Goal: Transaction & Acquisition: Download file/media

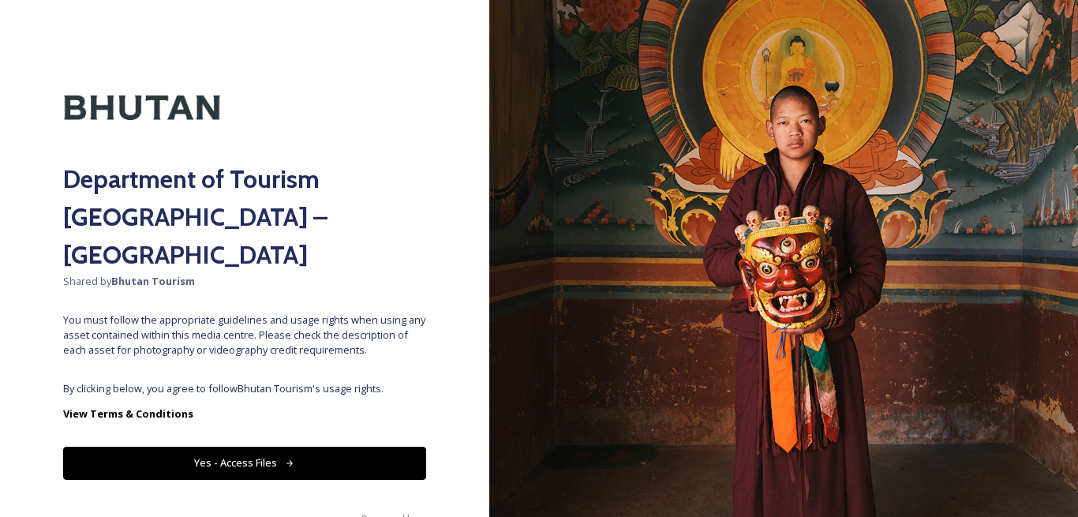
click at [193, 447] on button "Yes - Access Files" at bounding box center [244, 463] width 363 height 32
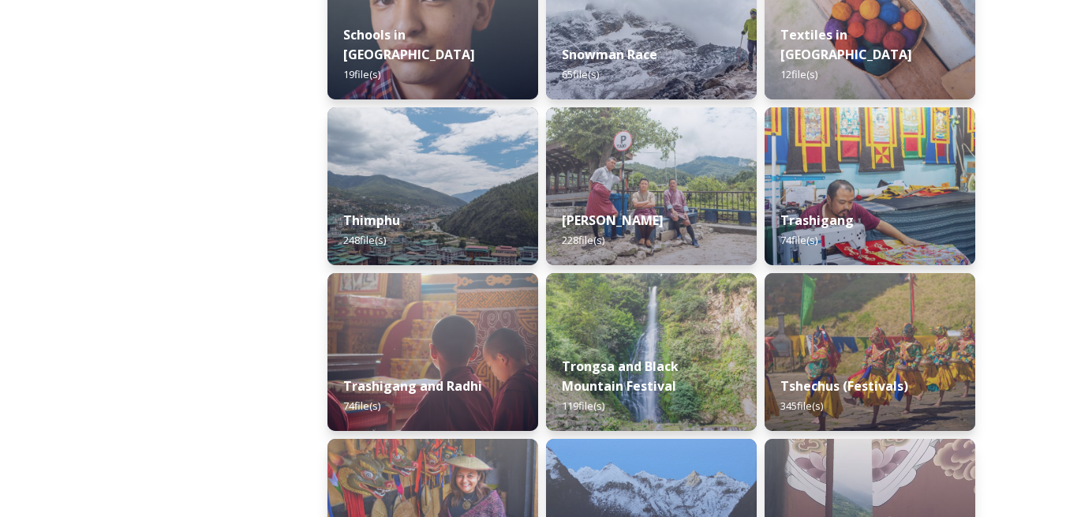
scroll to position [1973, 0]
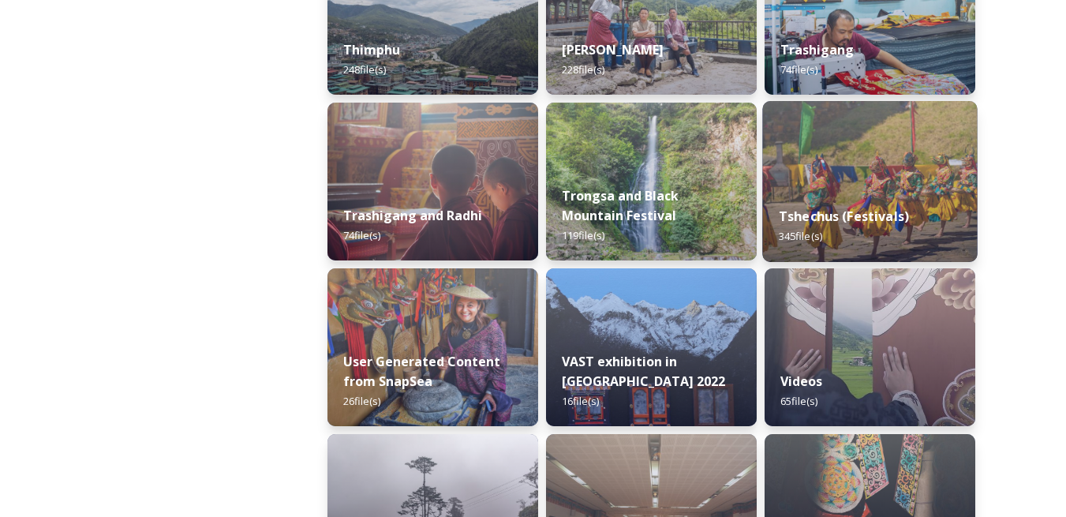
click at [873, 175] on img at bounding box center [870, 181] width 215 height 161
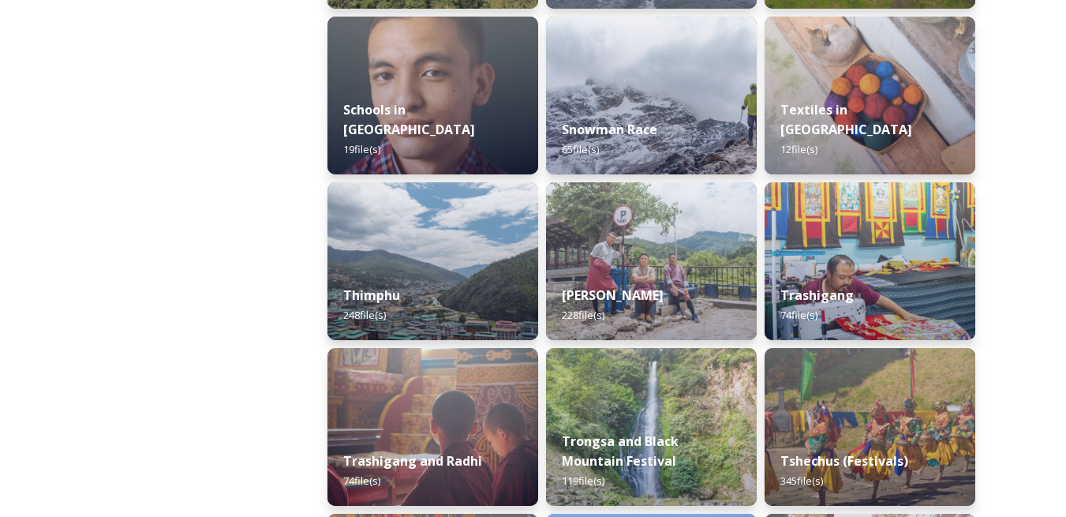
scroll to position [1973, 0]
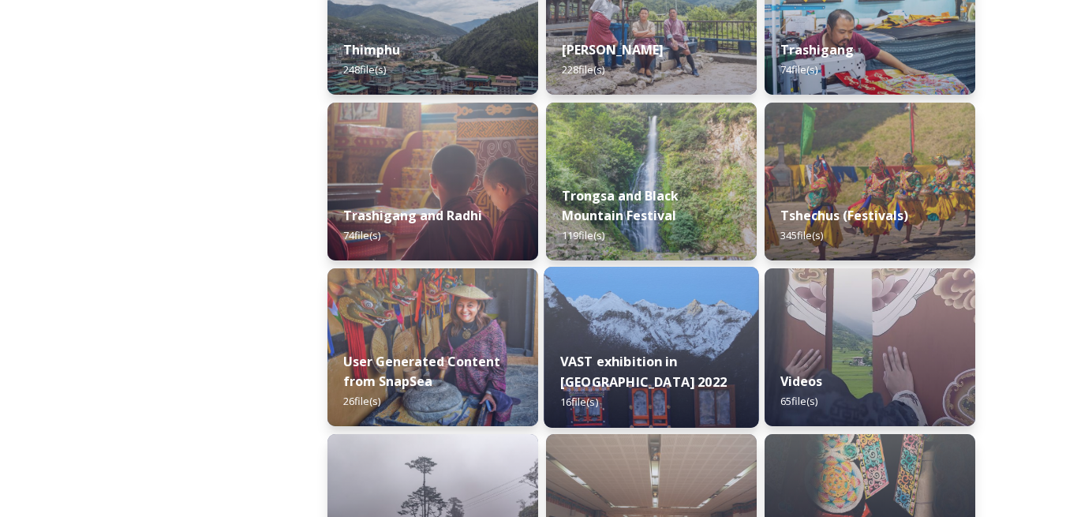
click at [661, 317] on img at bounding box center [651, 347] width 215 height 161
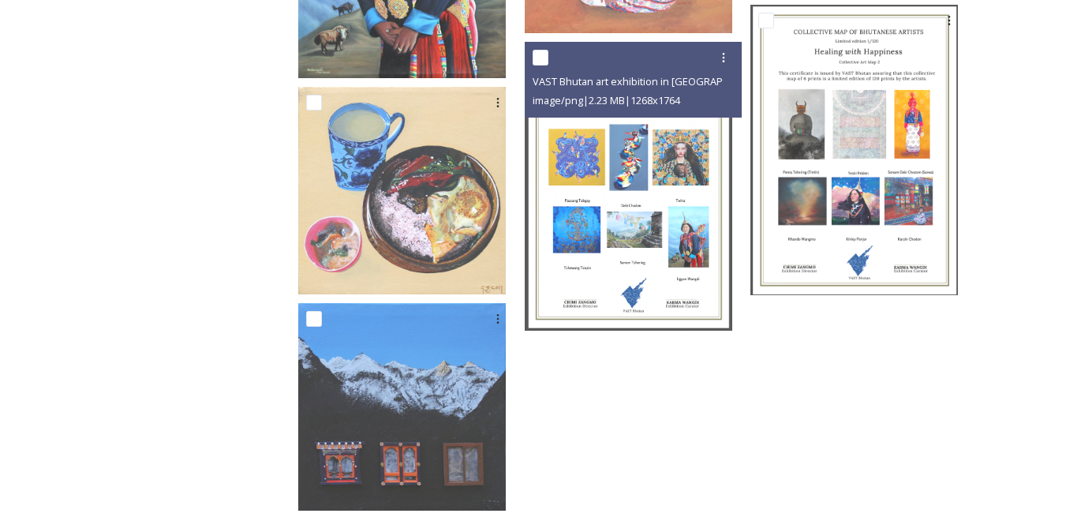
scroll to position [1074, 0]
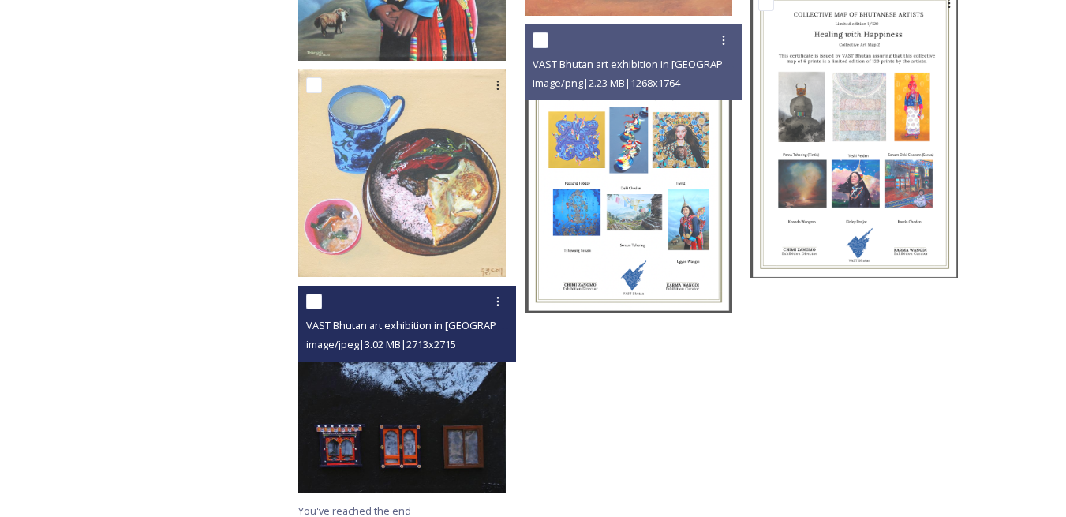
click at [420, 356] on img at bounding box center [402, 390] width 208 height 208
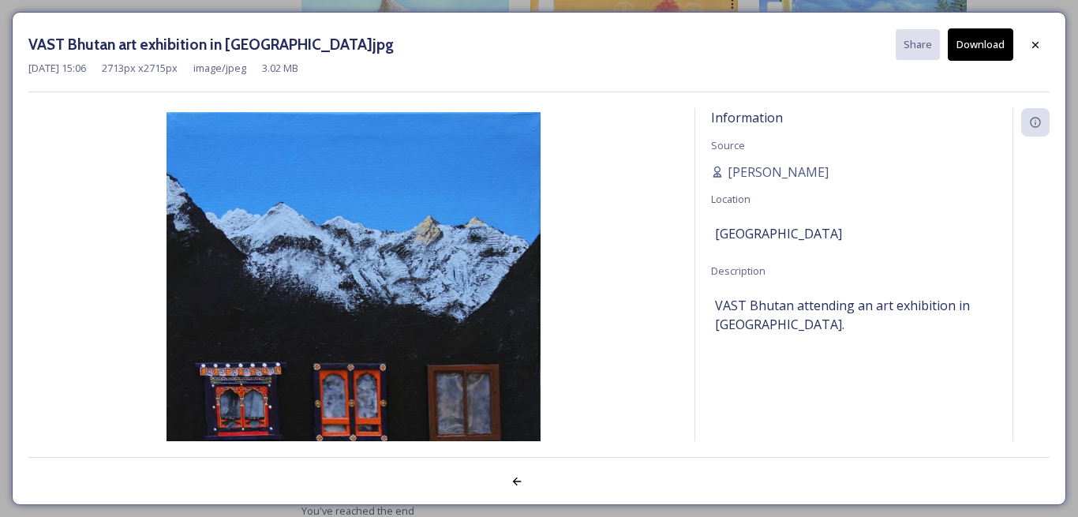
click at [991, 32] on button "Download" at bounding box center [981, 44] width 66 height 32
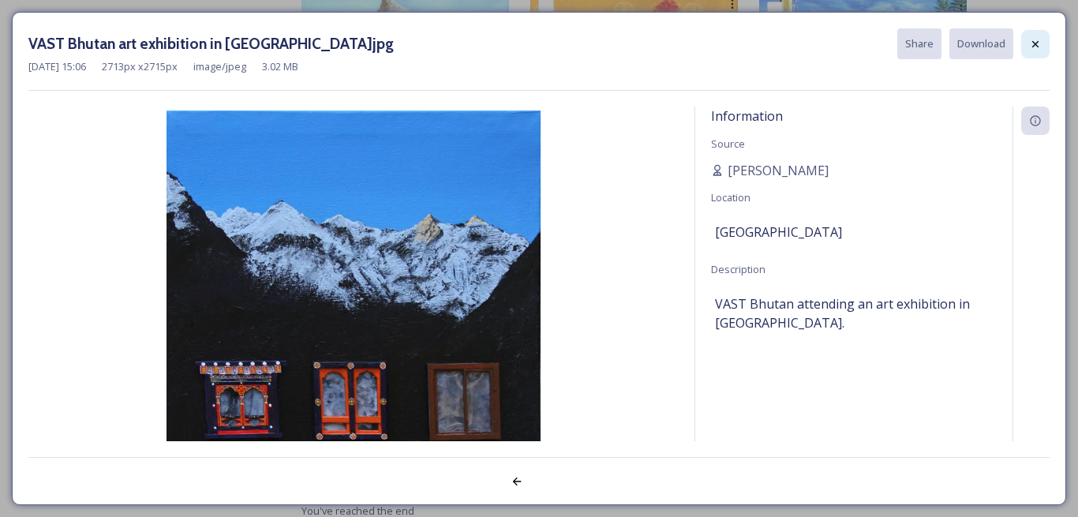
click at [1040, 46] on icon at bounding box center [1035, 44] width 13 height 13
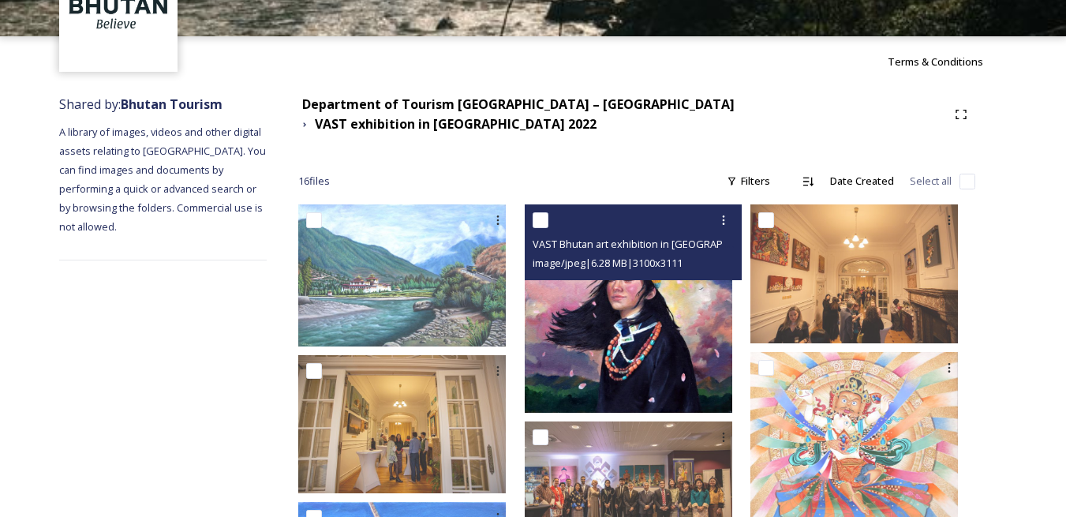
scroll to position [105, 0]
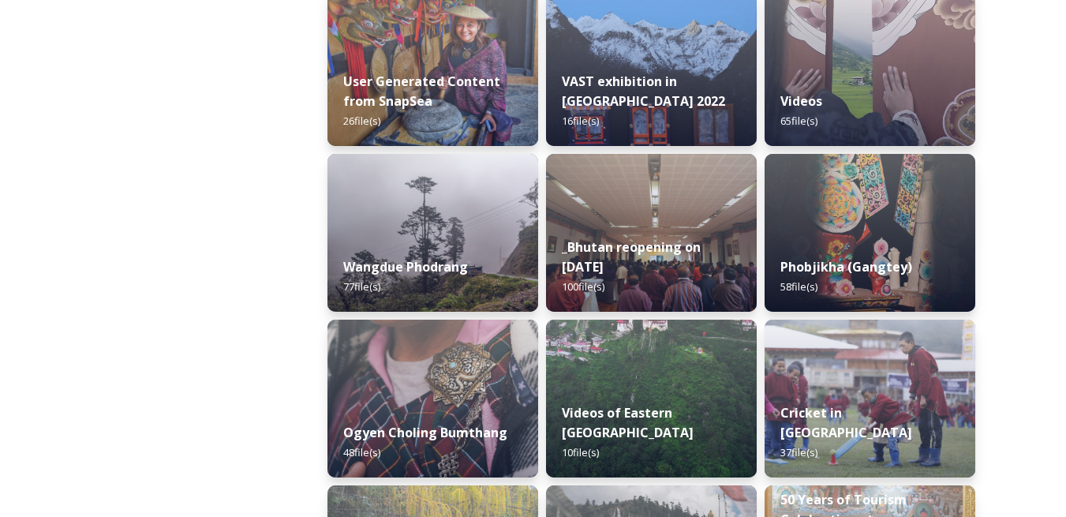
scroll to position [2175, 0]
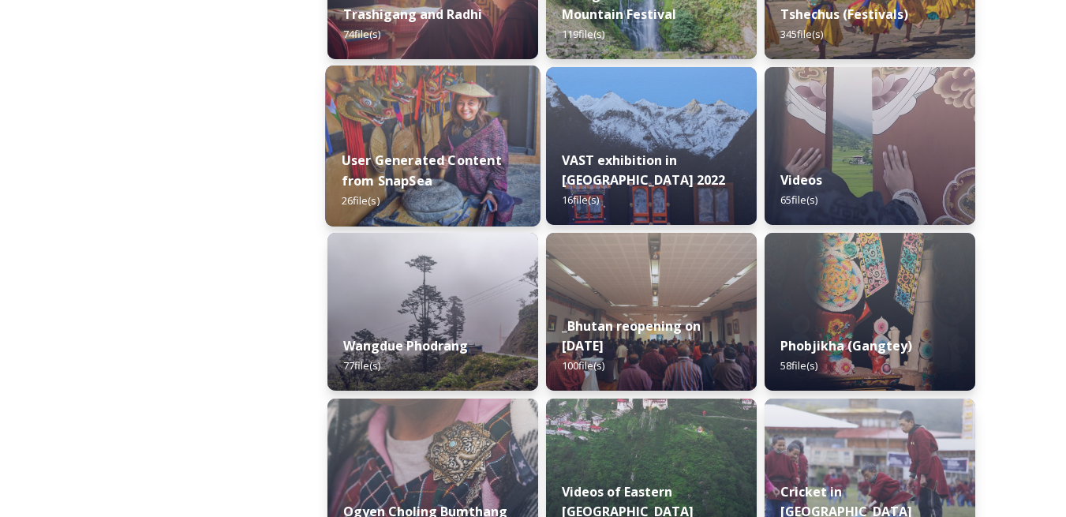
click at [459, 126] on img at bounding box center [432, 146] width 215 height 161
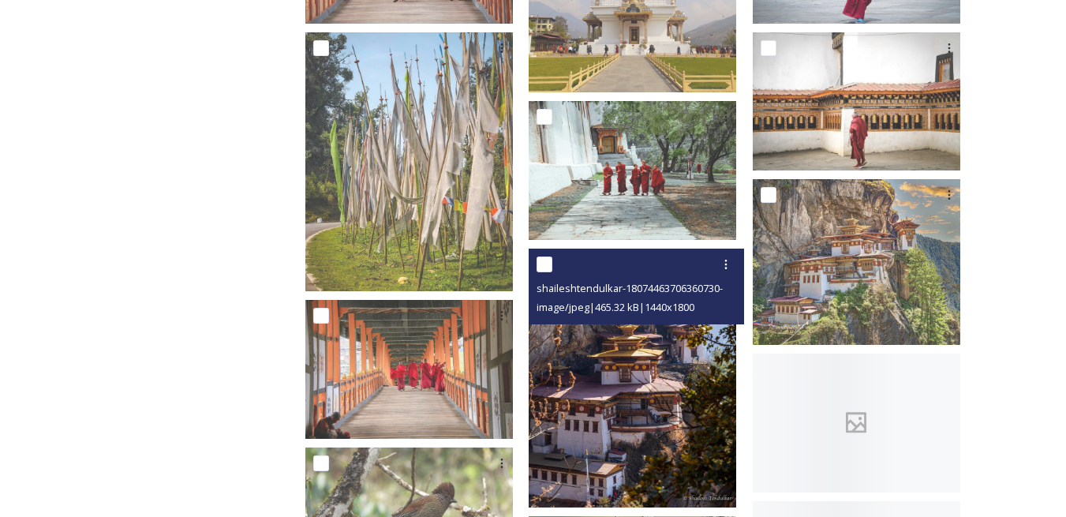
scroll to position [474, 0]
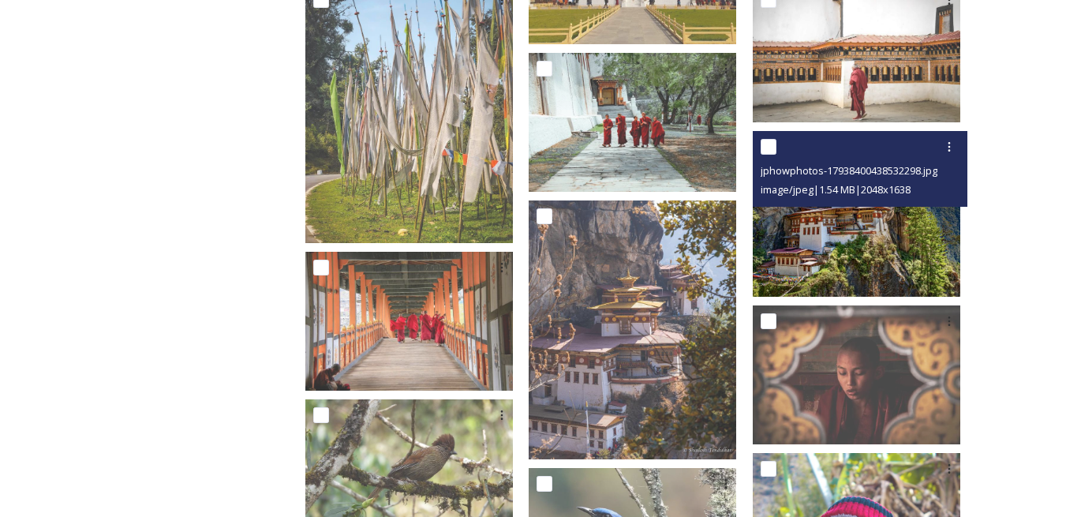
click at [777, 139] on input "checkbox" at bounding box center [769, 147] width 16 height 16
checkbox input "true"
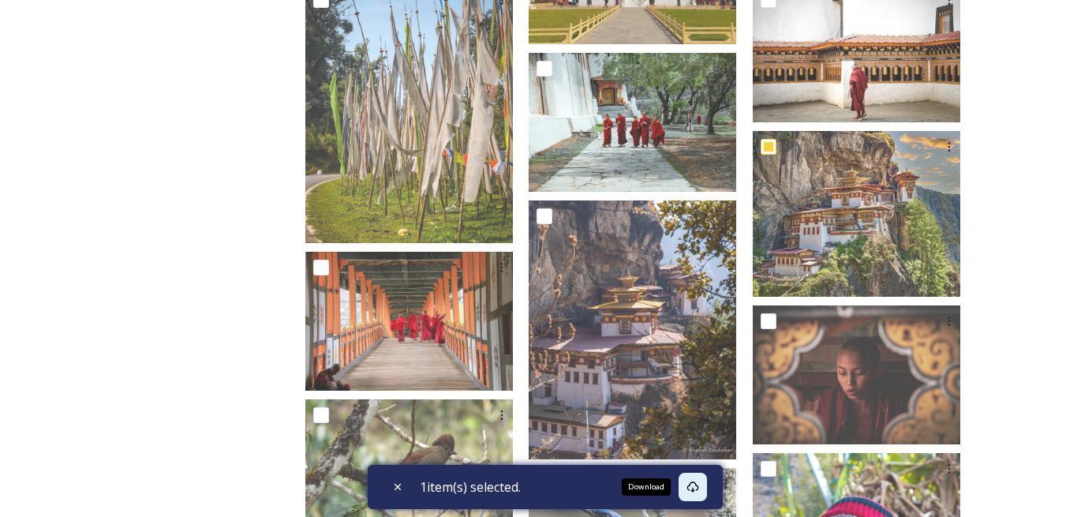
click at [699, 487] on icon at bounding box center [693, 487] width 12 height 11
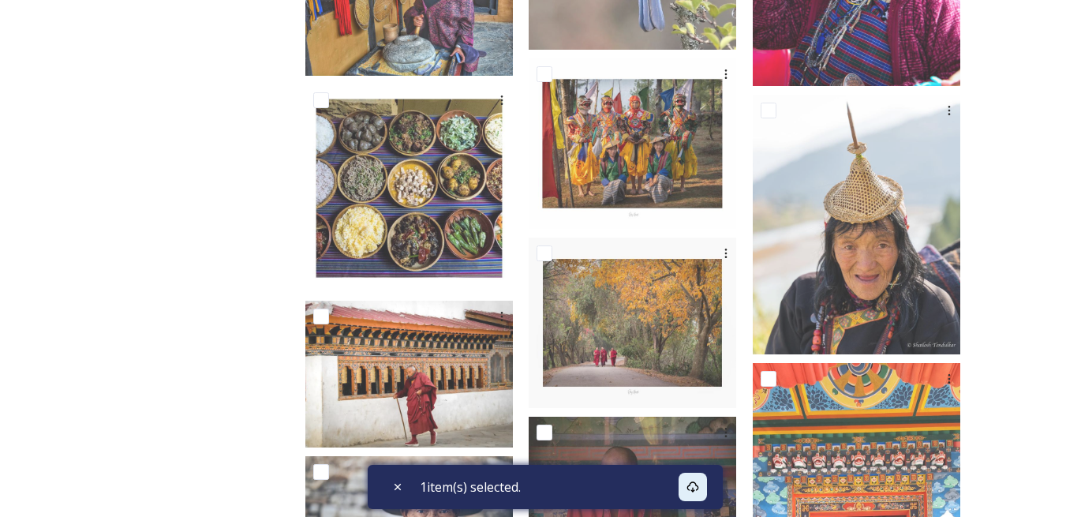
scroll to position [1094, 0]
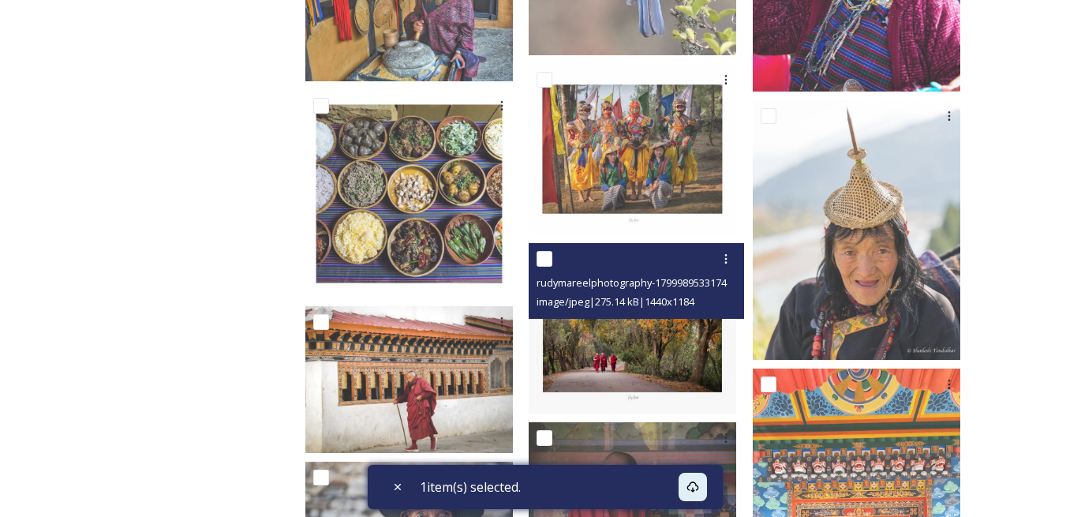
click at [553, 251] on input "checkbox" at bounding box center [545, 259] width 16 height 16
checkbox input "true"
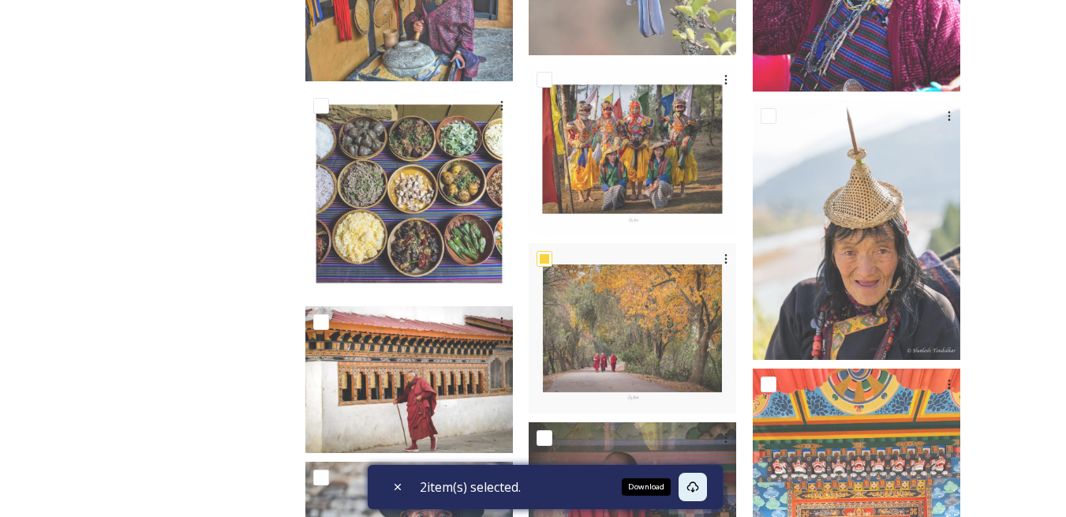
click at [693, 482] on icon at bounding box center [693, 487] width 13 height 13
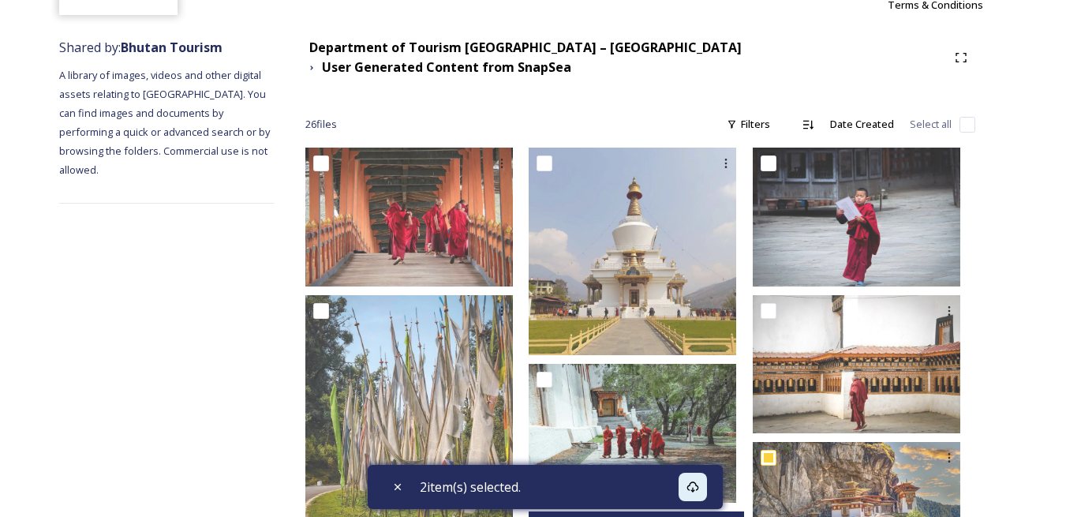
scroll to position [147, 0]
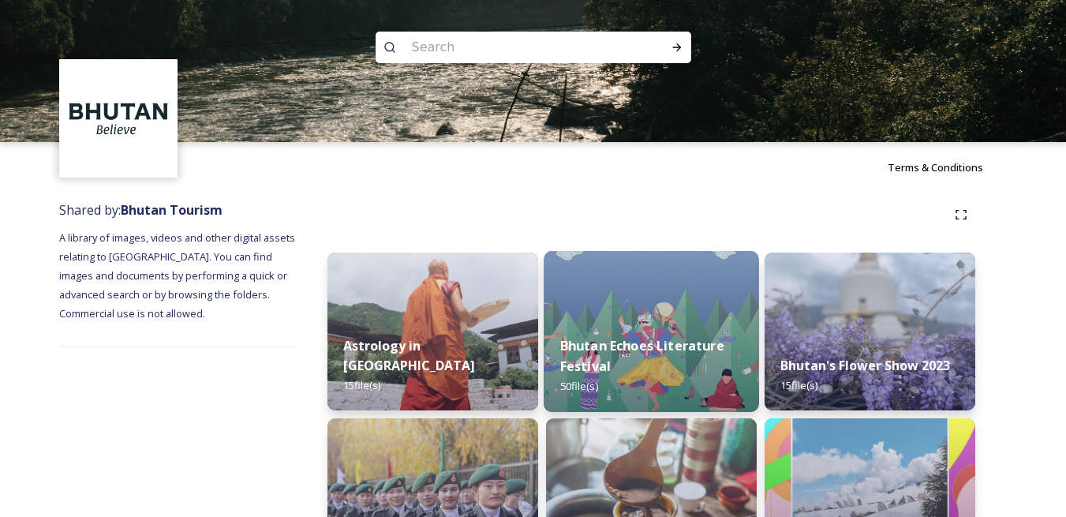
scroll to position [395, 0]
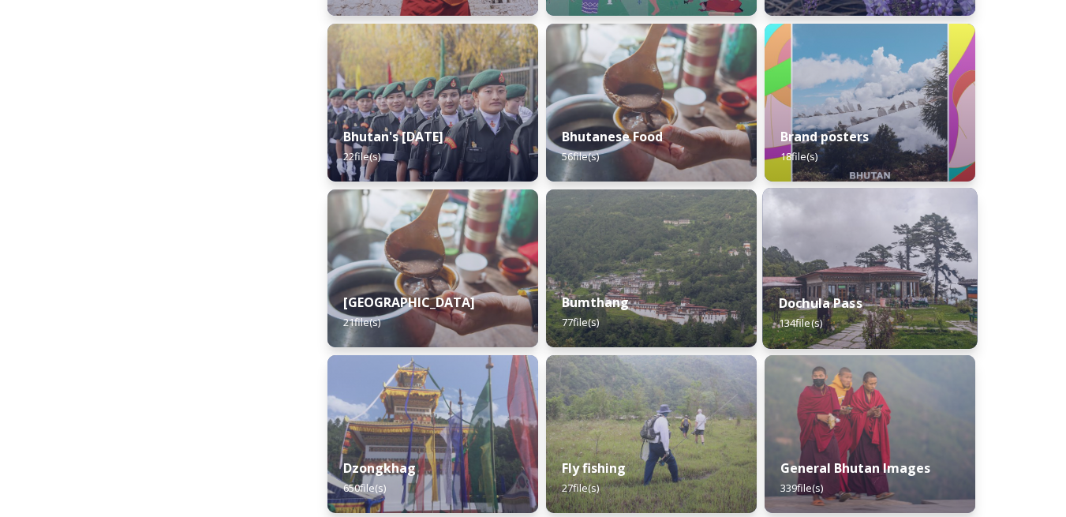
click at [827, 262] on img at bounding box center [870, 268] width 215 height 161
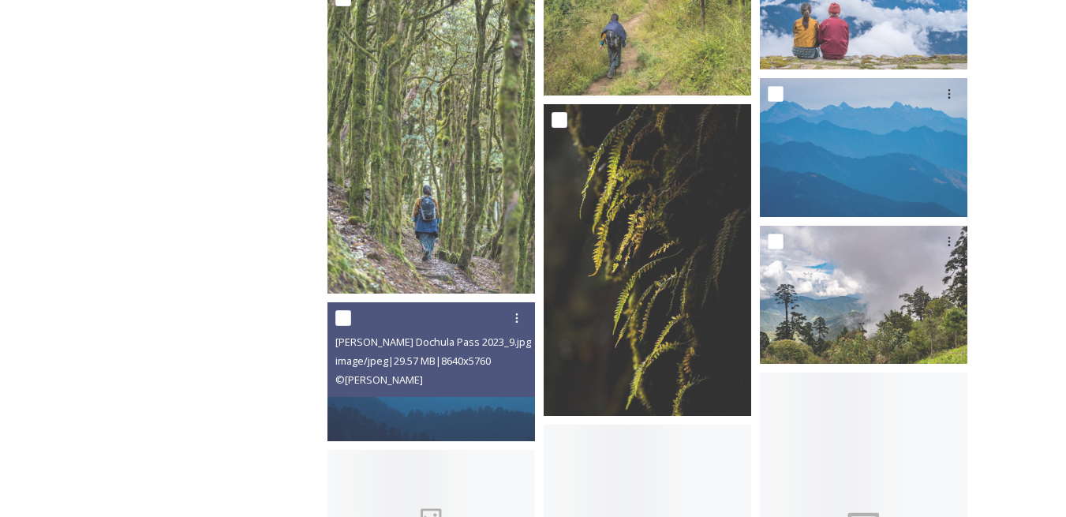
scroll to position [2684, 0]
